Goal: Check status

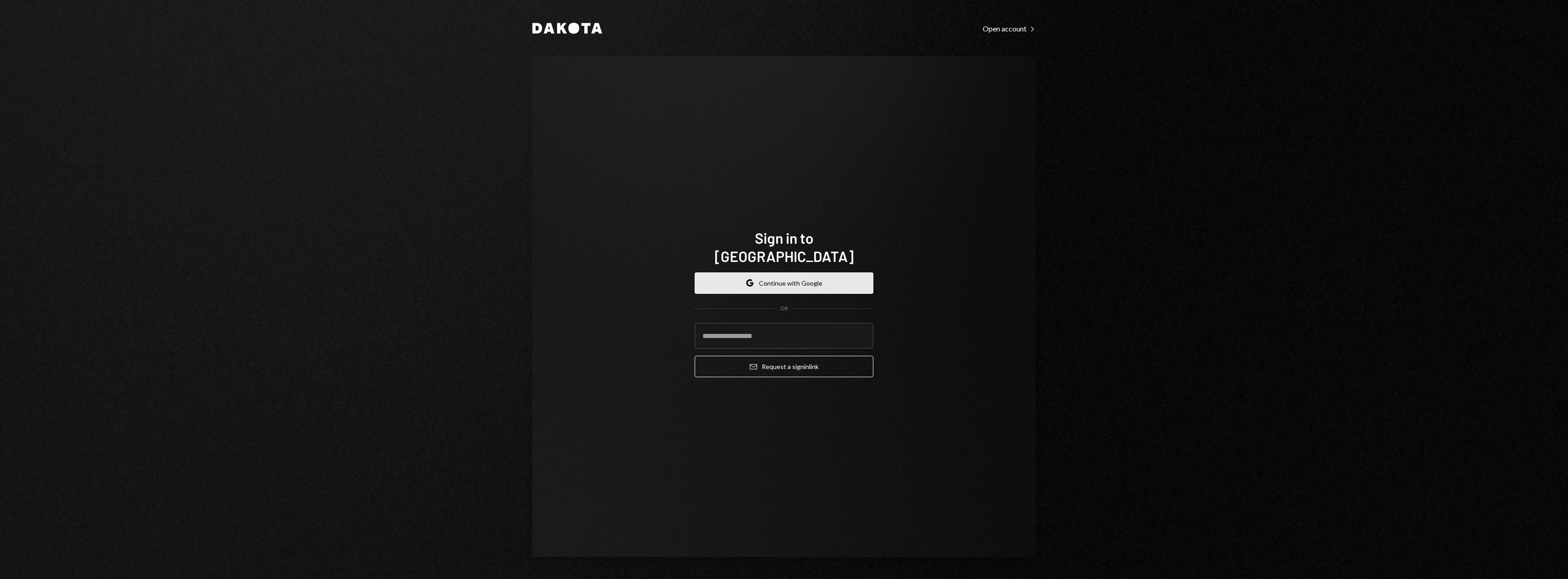
click at [814, 272] on button "Google Continue with Google" at bounding box center [784, 283] width 179 height 21
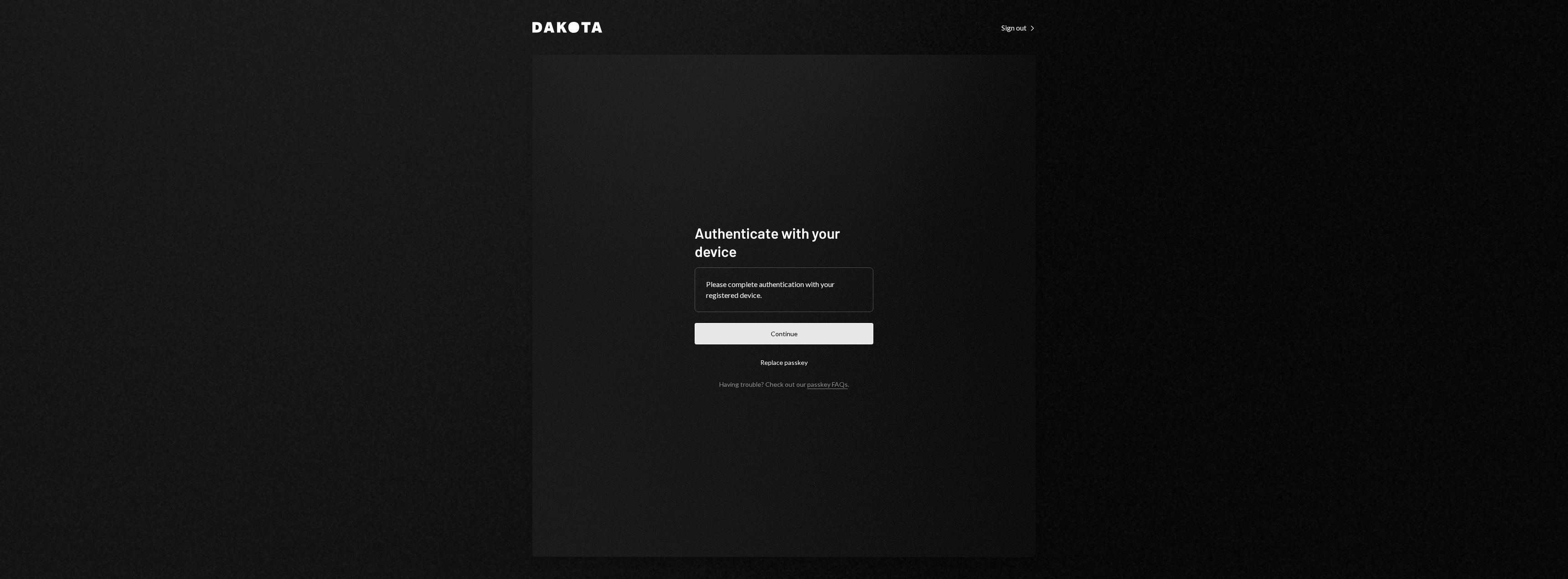
click at [834, 333] on button "Continue" at bounding box center [784, 333] width 179 height 21
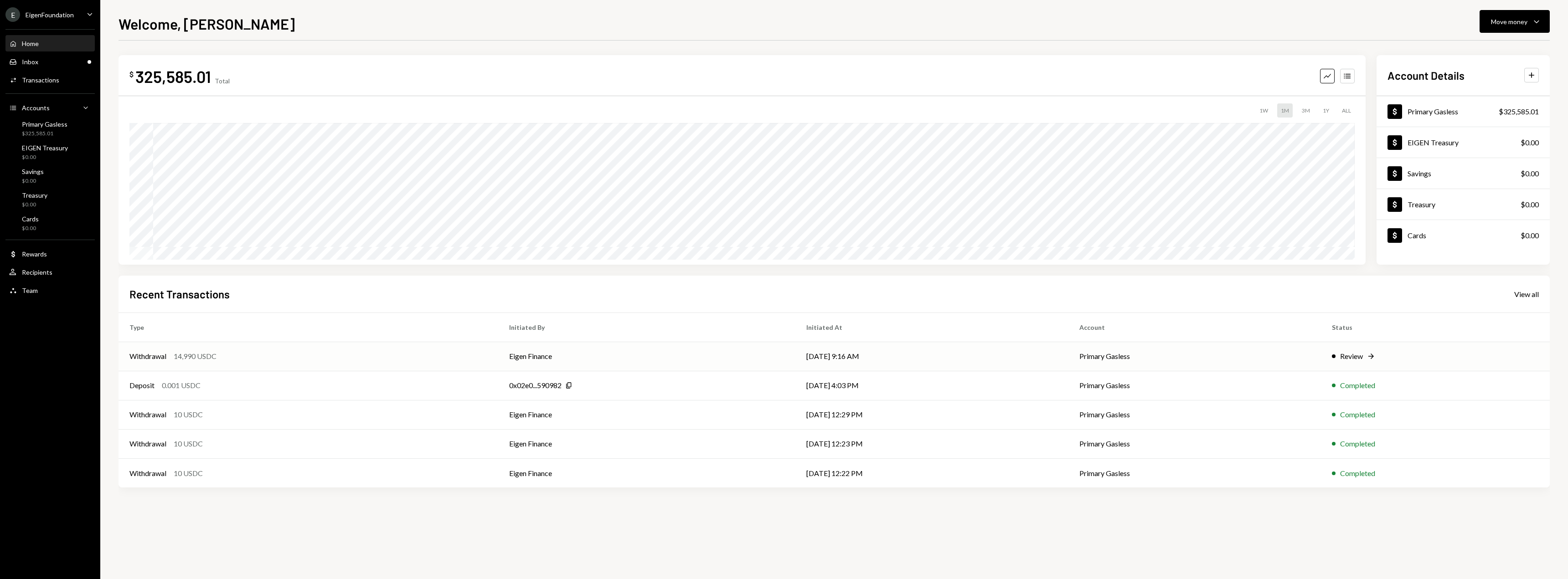
click at [656, 356] on td "Eigen Finance" at bounding box center [646, 356] width 297 height 29
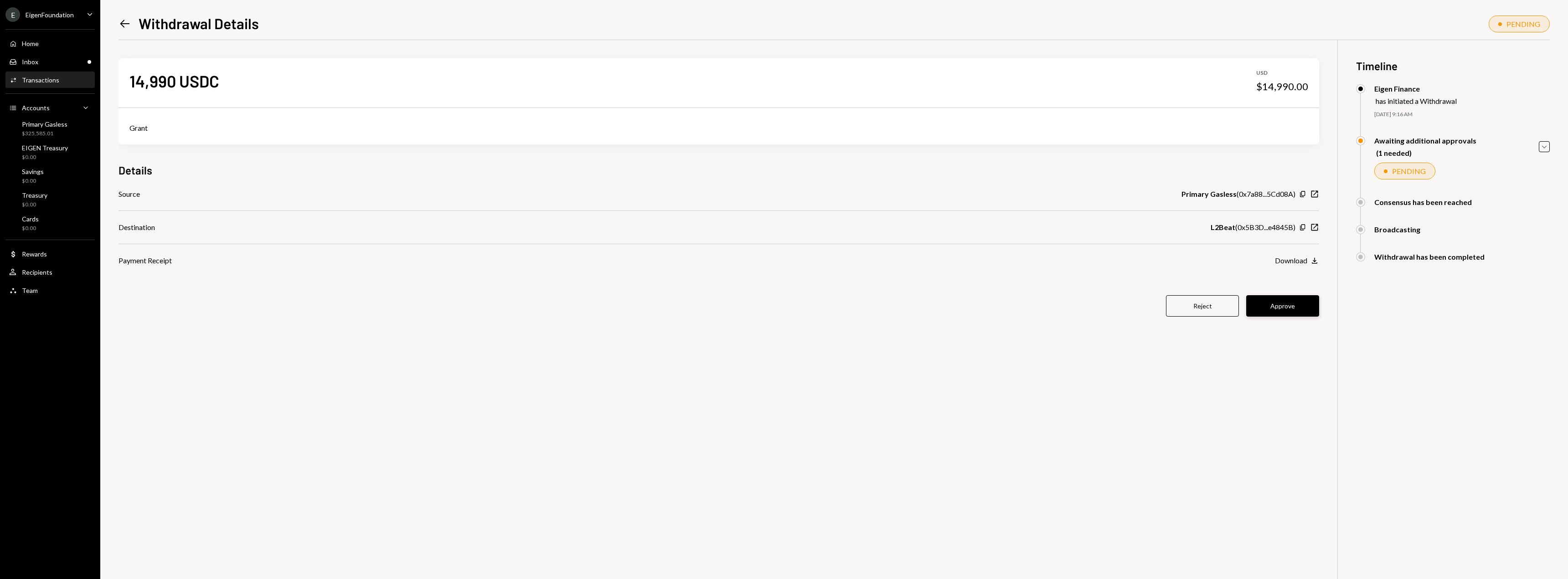
click at [1264, 305] on button "Approve" at bounding box center [1283, 305] width 73 height 21
